Goal: Communication & Community: Answer question/provide support

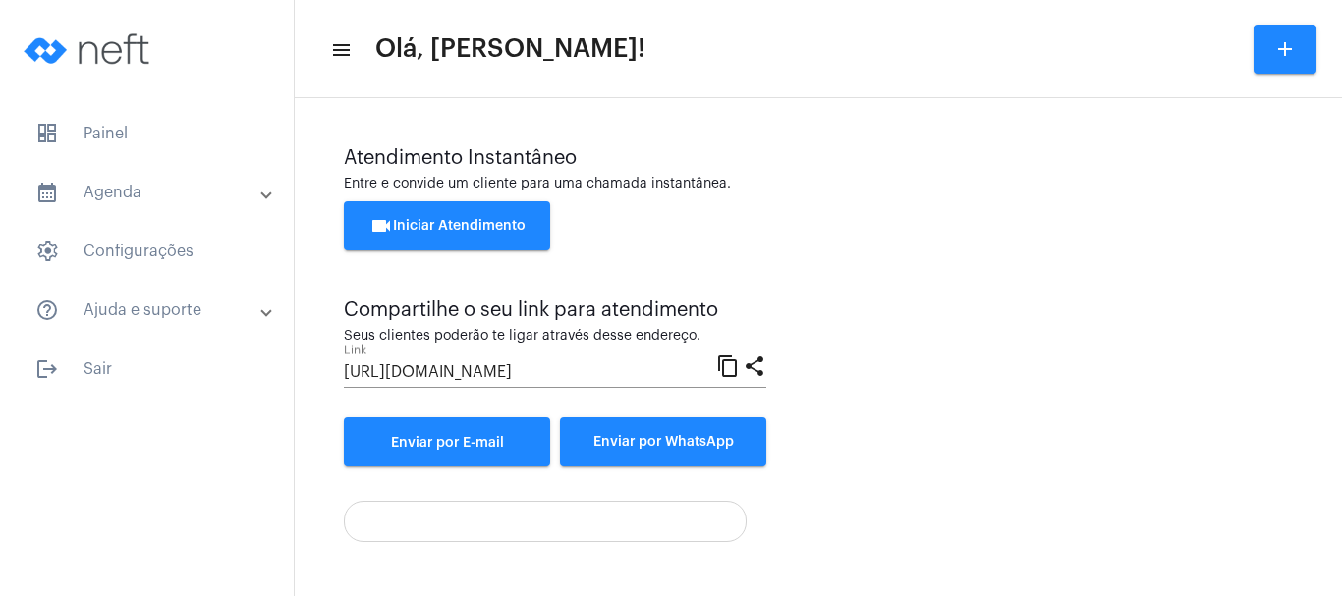
click at [854, 262] on div "videocam Iniciar Atendimento" at bounding box center [818, 235] width 949 height 69
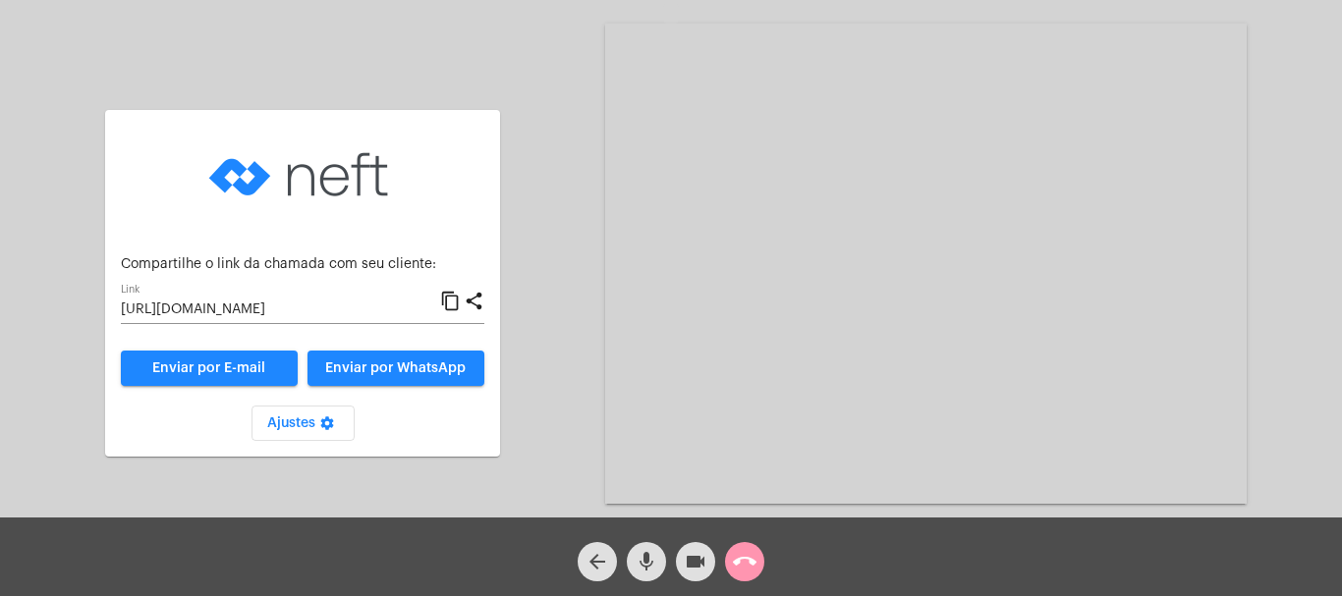
click at [1341, 409] on div "Aguardando cliente acessar a chamada Ajustes settings Compartilhe o link da cha…" at bounding box center [671, 259] width 1342 height 518
click at [601, 556] on mat-icon "arrow_back" at bounding box center [598, 562] width 24 height 24
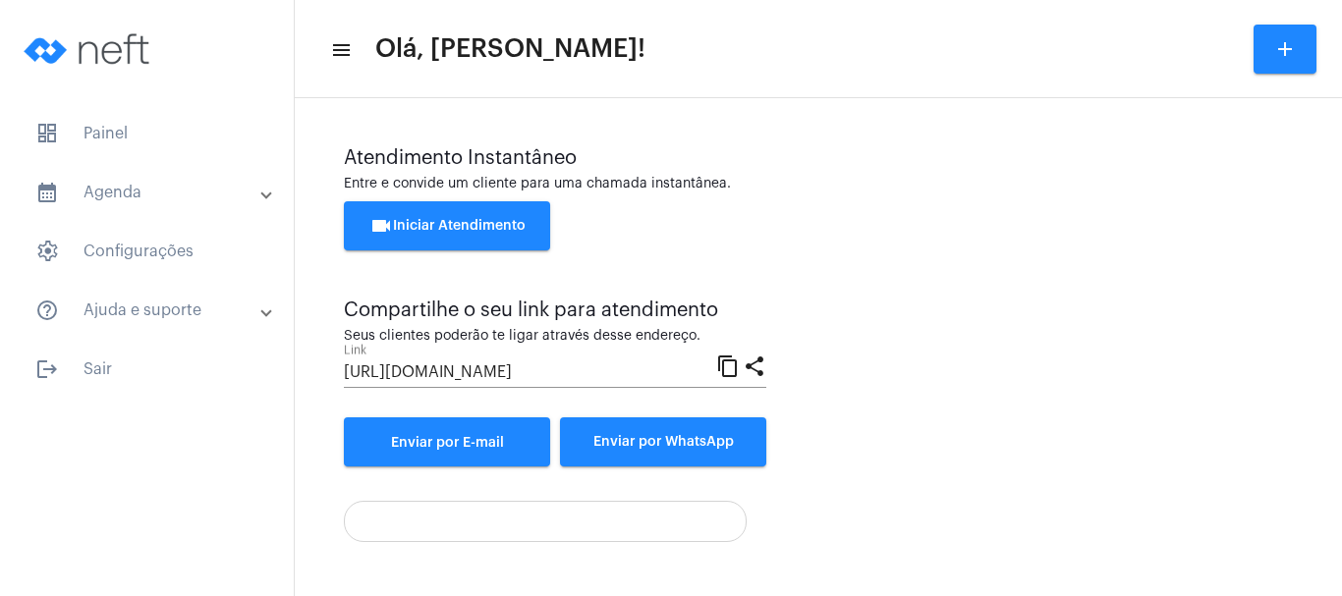
click at [601, 556] on div "Atendimento Instantâneo Entre e convide um cliente para uma chamada instantânea…" at bounding box center [819, 542] width 1028 height 869
click at [923, 460] on div "Atendimento Instantâneo Entre e convide um cliente para uma chamada instantânea…" at bounding box center [818, 306] width 949 height 319
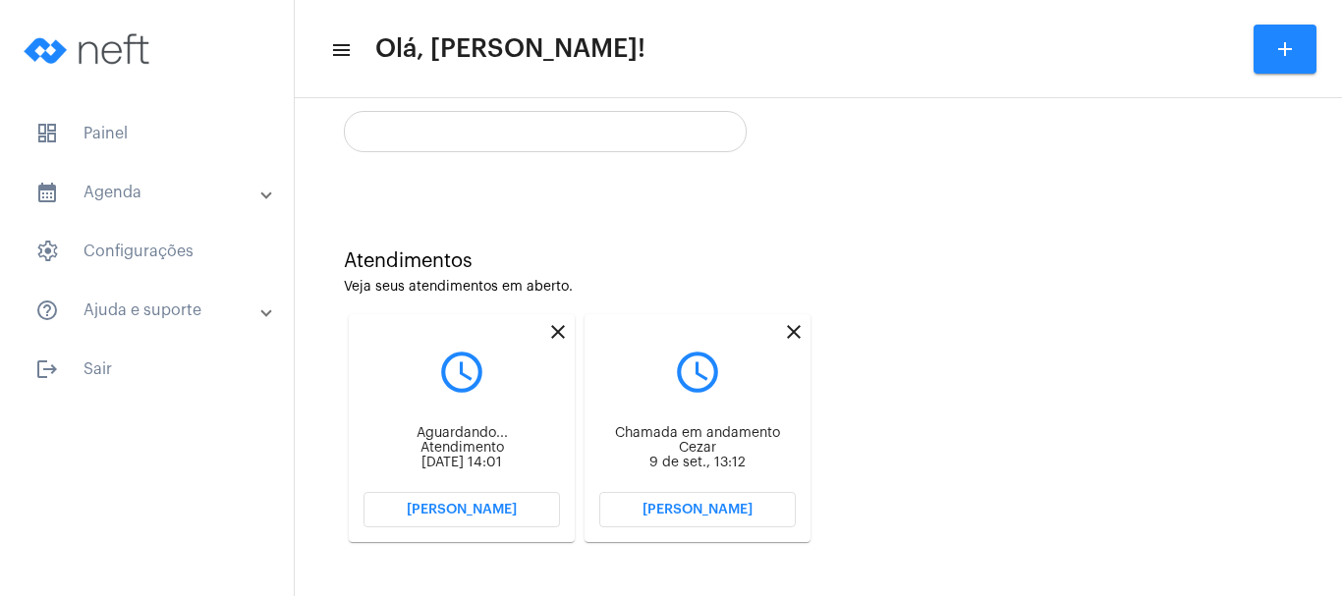
scroll to position [388, 0]
click at [797, 331] on mat-icon "close" at bounding box center [794, 334] width 24 height 24
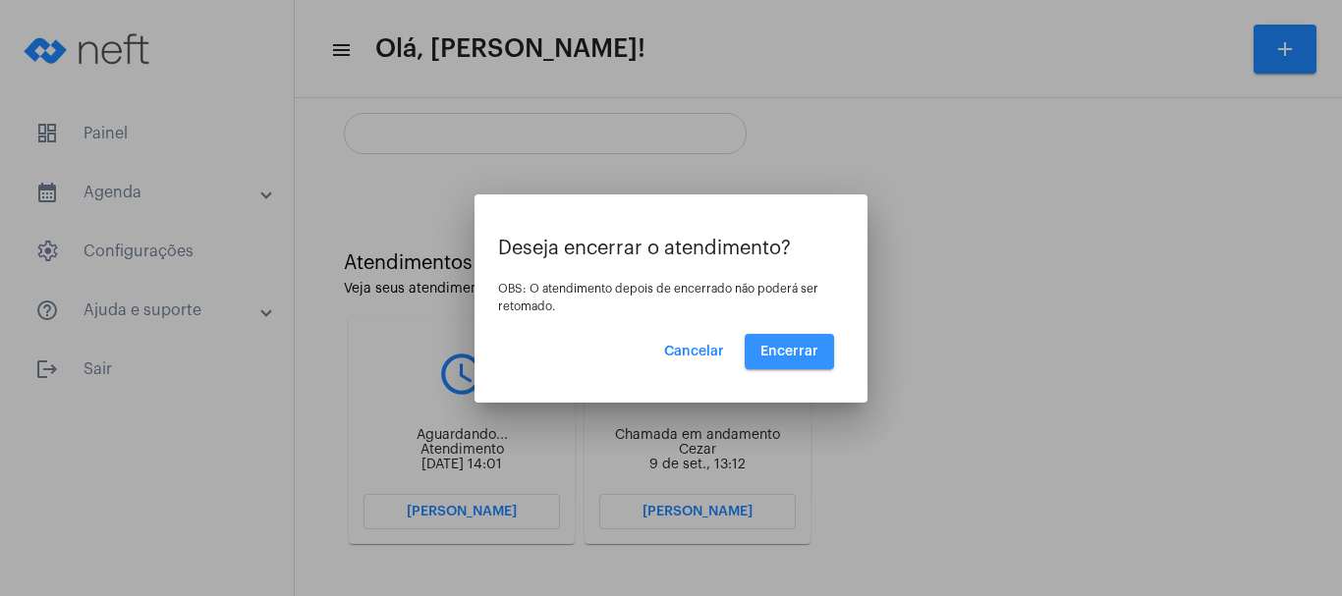
click at [797, 351] on span "Encerrar" at bounding box center [790, 352] width 58 height 14
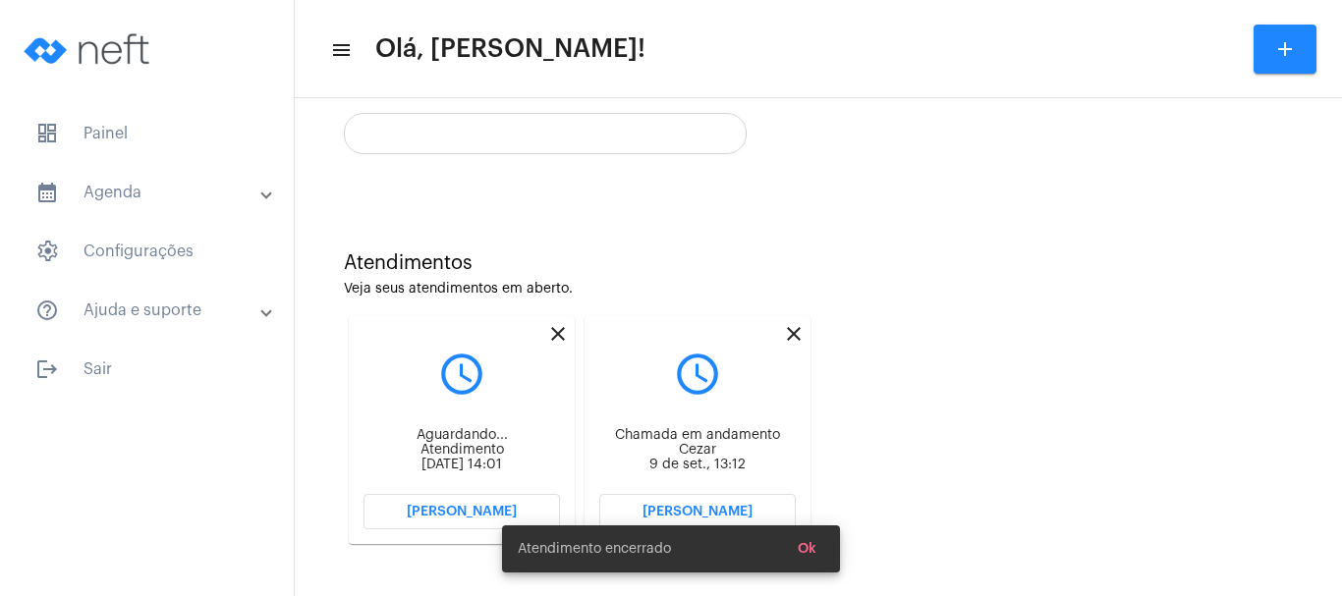
scroll to position [388, 0]
click at [593, 368] on div "Atendimentos Veja seus atendimentos em aberto. close query_builder Aguardando..…" at bounding box center [819, 391] width 1028 height 395
click at [549, 338] on mat-icon "close" at bounding box center [558, 334] width 24 height 24
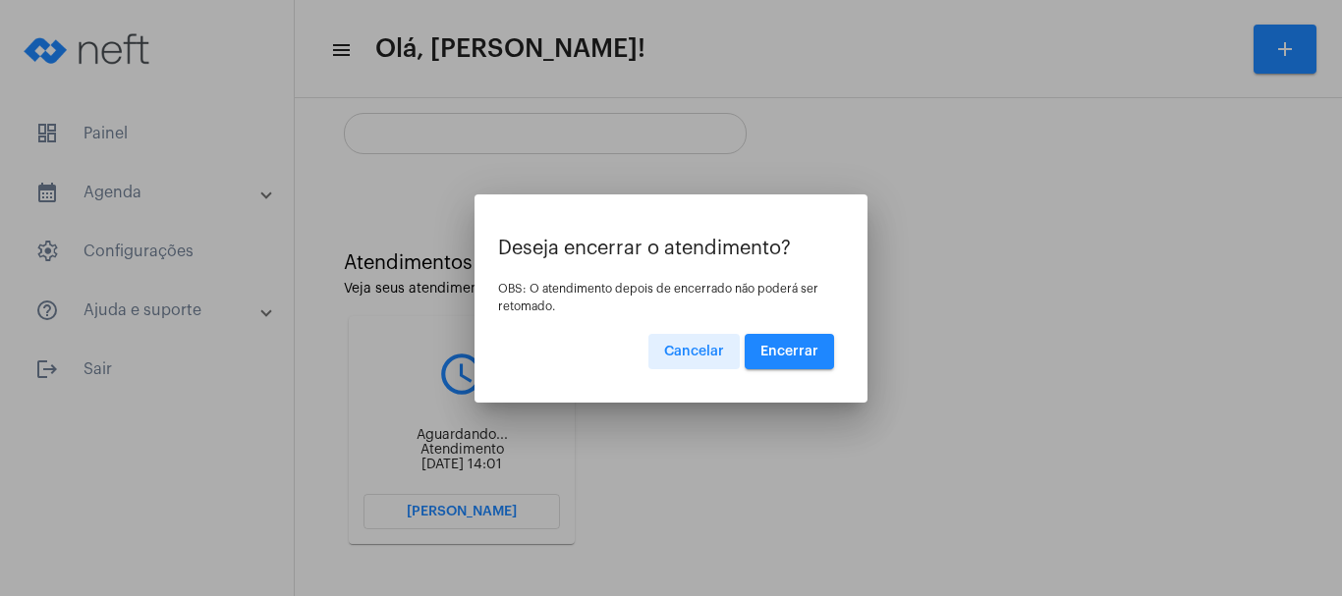
click at [792, 354] on span "Encerrar" at bounding box center [790, 352] width 58 height 14
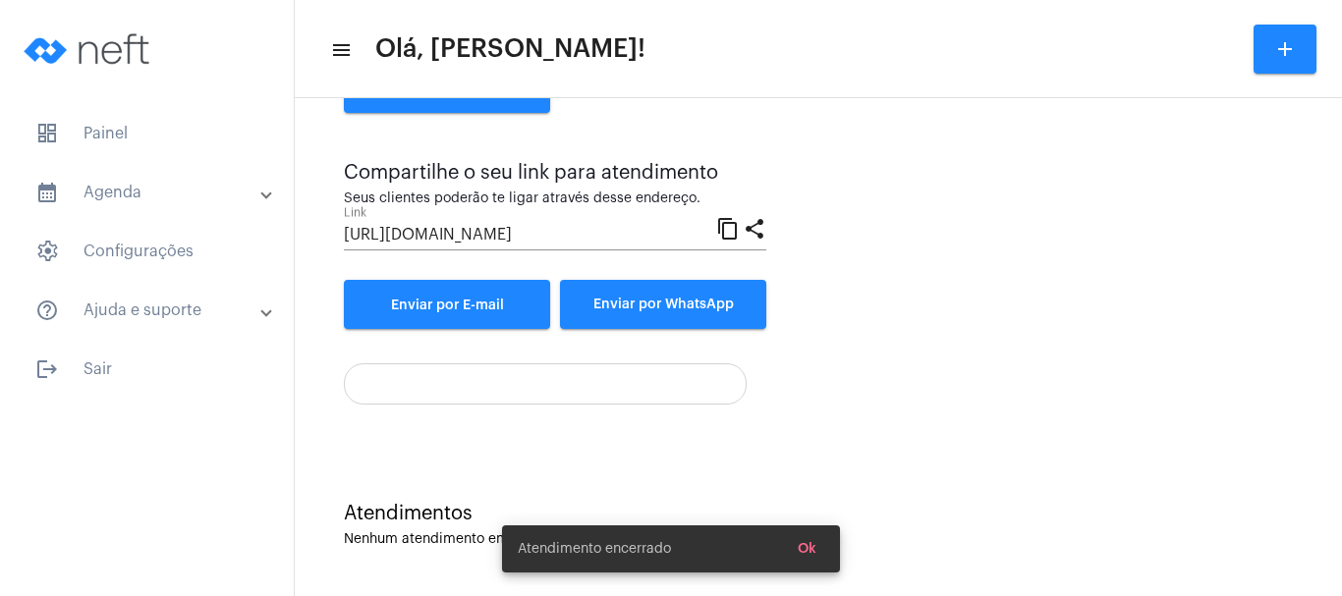
scroll to position [138, 0]
